Goal: Information Seeking & Learning: Learn about a topic

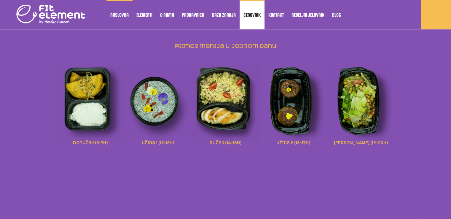
click at [249, 16] on span "Cenovnik" at bounding box center [252, 14] width 17 height 3
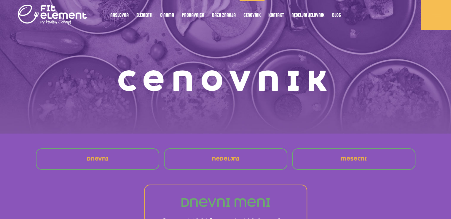
scroll to position [119, 0]
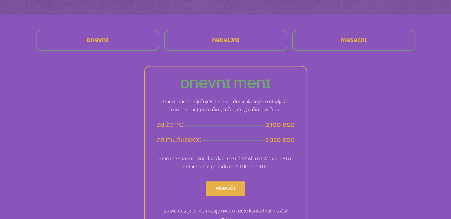
click at [229, 36] on link "nedeljni" at bounding box center [225, 40] width 37 height 14
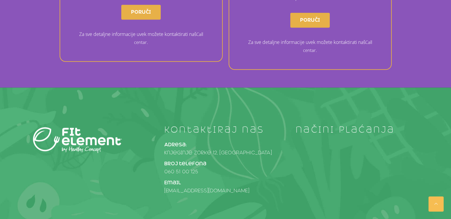
scroll to position [611, 0]
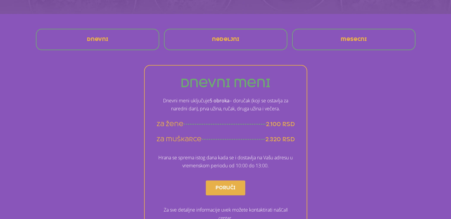
scroll to position [119, 0]
